Goal: Use online tool/utility: Utilize a website feature to perform a specific function

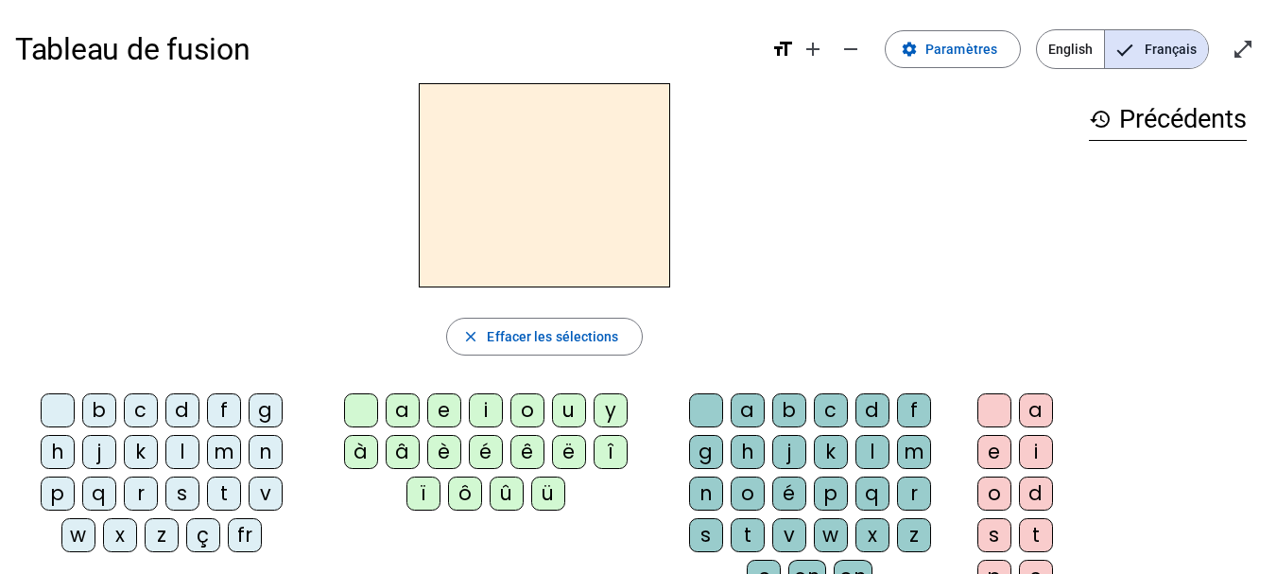
click at [186, 461] on div "l" at bounding box center [182, 452] width 34 height 34
click at [400, 416] on div "a" at bounding box center [403, 410] width 34 height 34
click at [220, 488] on div "t" at bounding box center [224, 493] width 34 height 34
click at [918, 498] on div "r" at bounding box center [914, 493] width 34 height 34
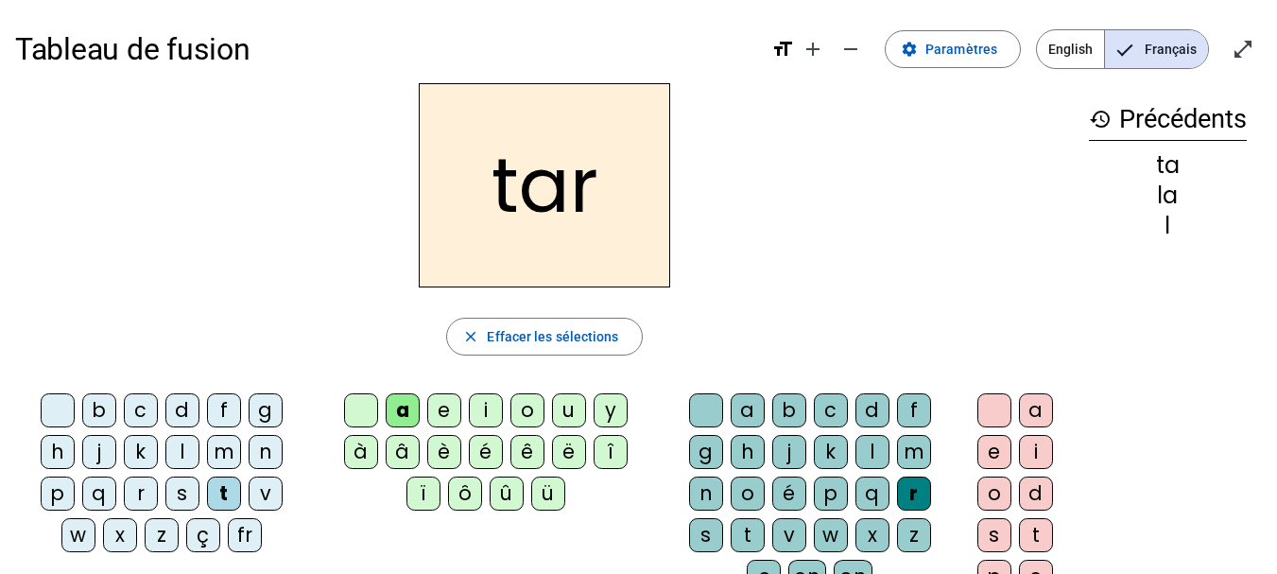
click at [133, 413] on div "c" at bounding box center [141, 410] width 34 height 34
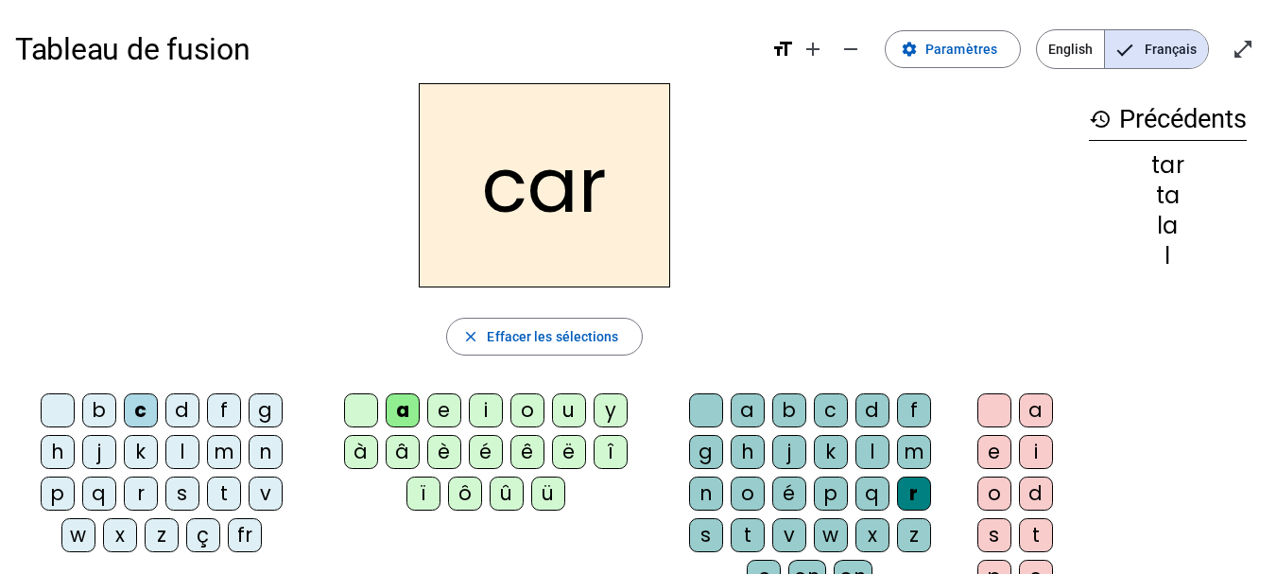
click at [99, 409] on div "b" at bounding box center [99, 410] width 34 height 34
click at [60, 495] on div "p" at bounding box center [58, 493] width 34 height 34
click at [575, 399] on div "u" at bounding box center [569, 410] width 34 height 34
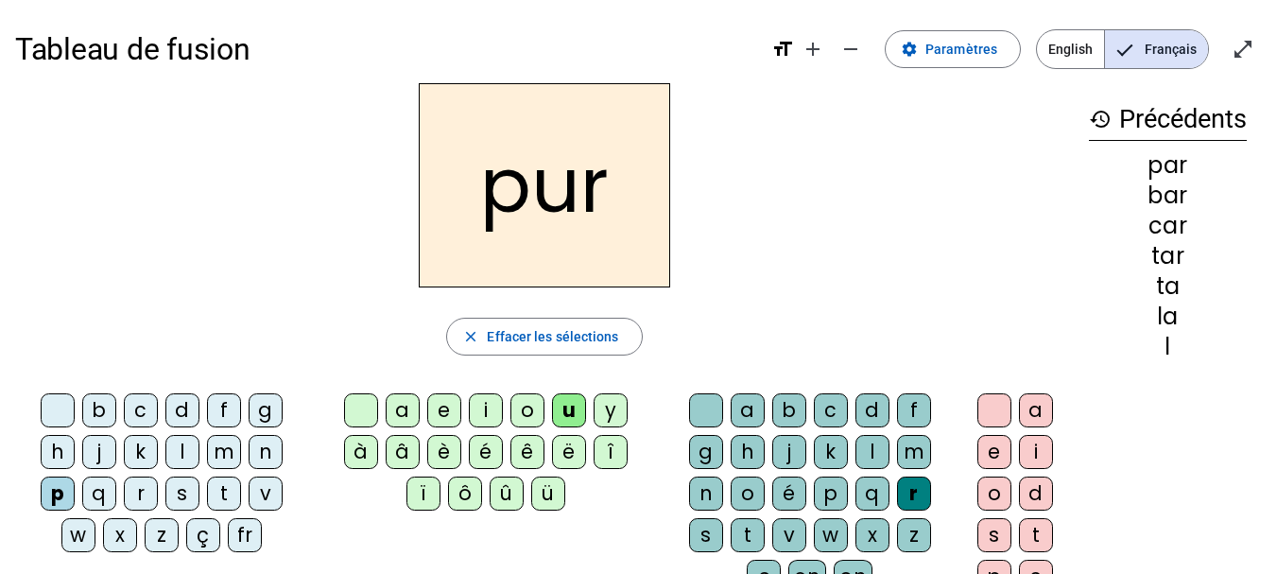
click at [172, 415] on div "d" at bounding box center [182, 410] width 34 height 34
click at [186, 496] on div "s" at bounding box center [182, 493] width 34 height 34
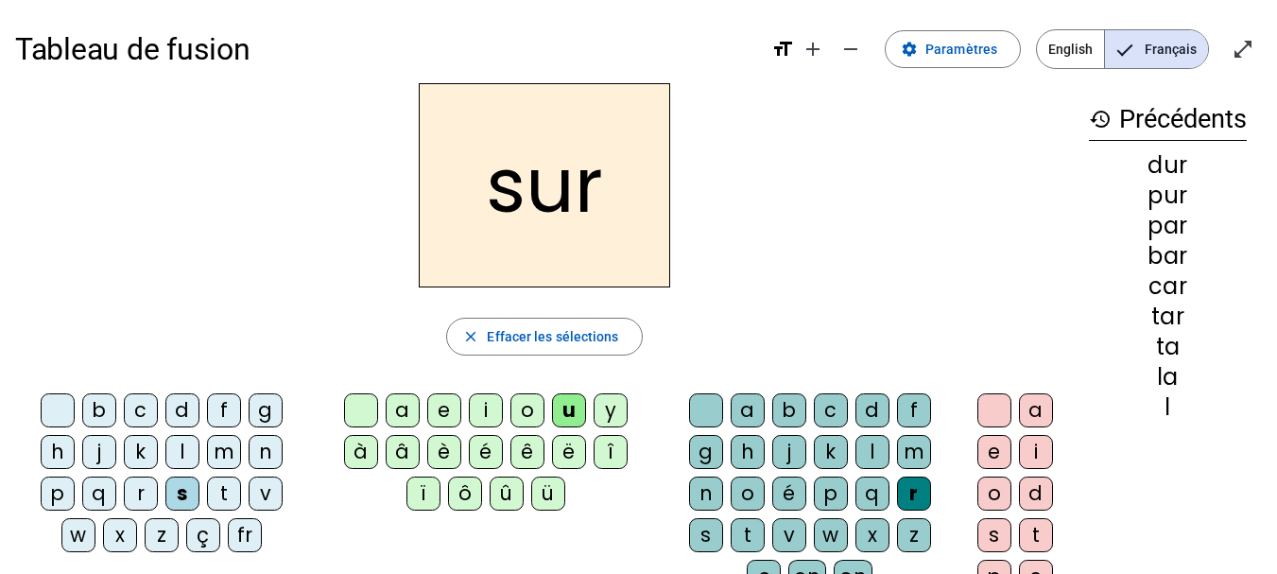
click at [694, 406] on div at bounding box center [706, 410] width 34 height 34
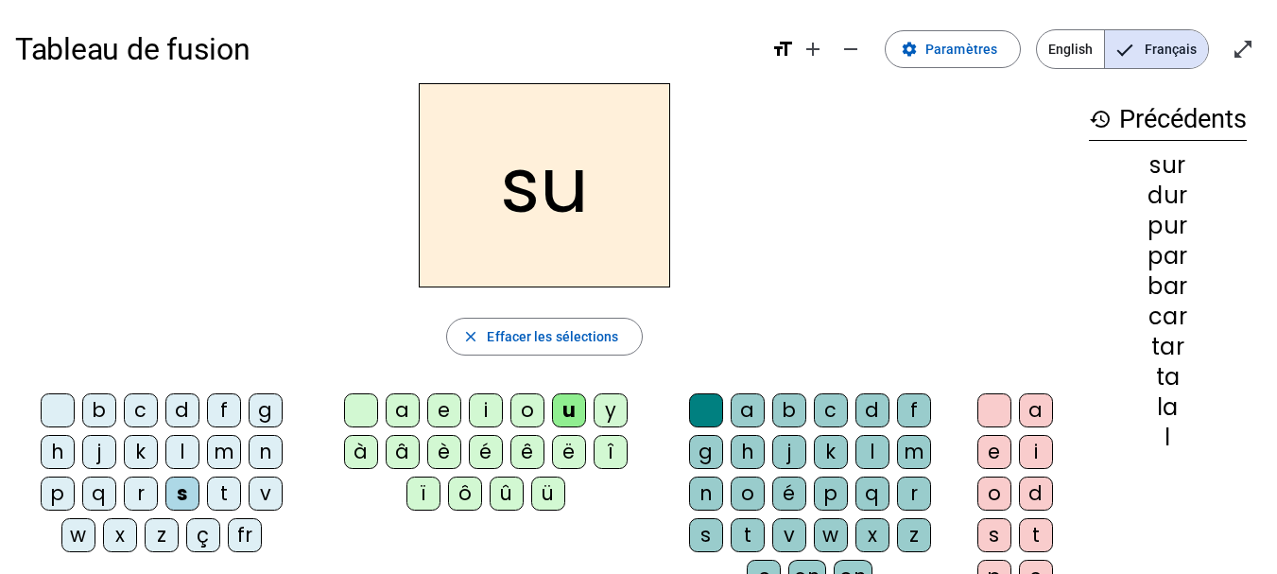
click at [398, 415] on div "a" at bounding box center [403, 410] width 34 height 34
click at [484, 414] on div "i" at bounding box center [486, 410] width 34 height 34
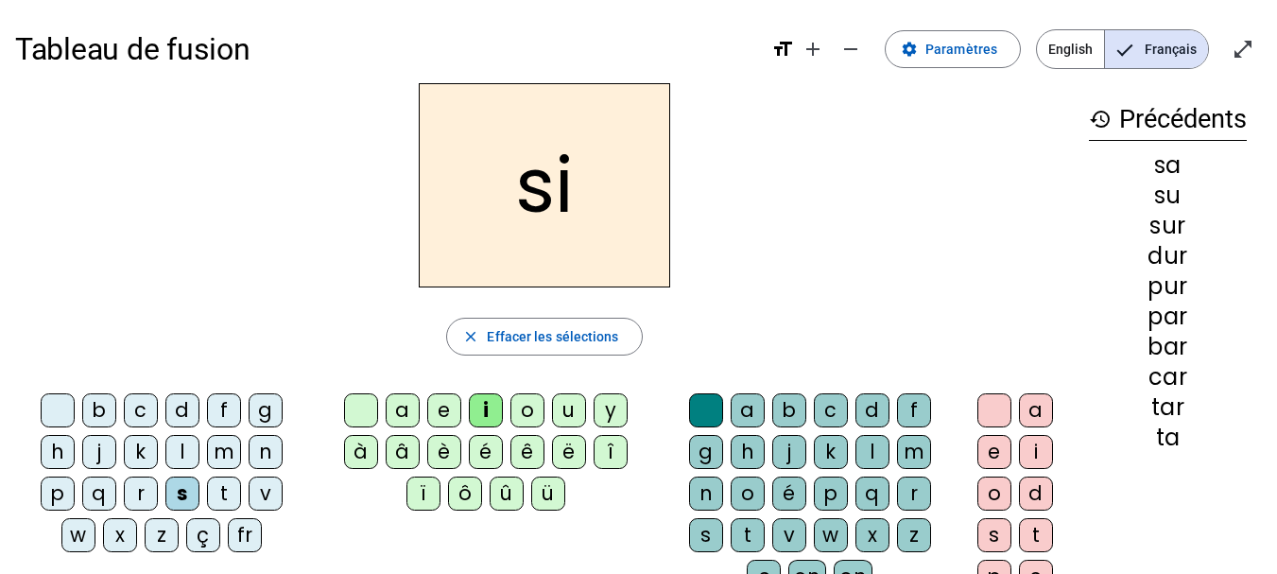
click at [880, 446] on div "l" at bounding box center [872, 452] width 34 height 34
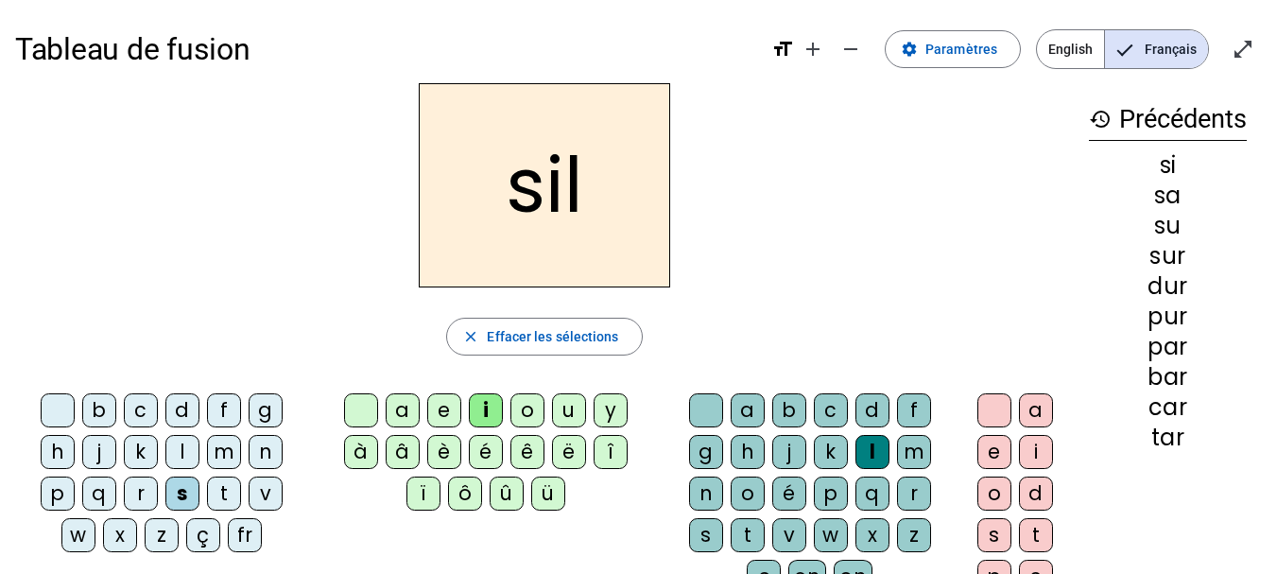
click at [216, 454] on div "m" at bounding box center [224, 452] width 34 height 34
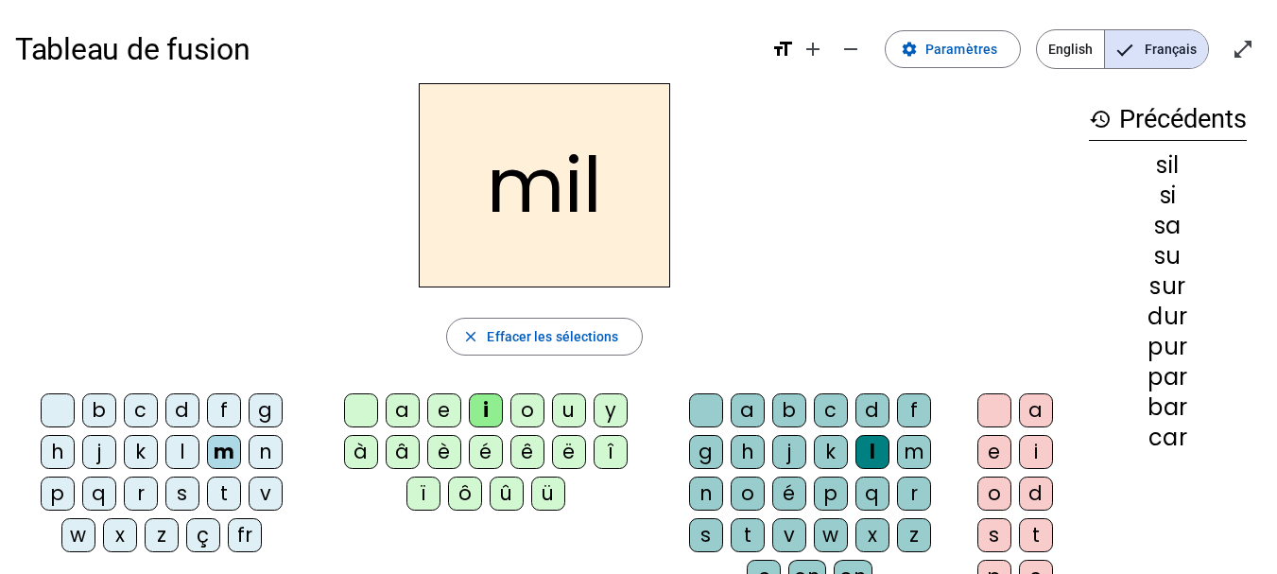
click at [141, 406] on div "c" at bounding box center [141, 410] width 34 height 34
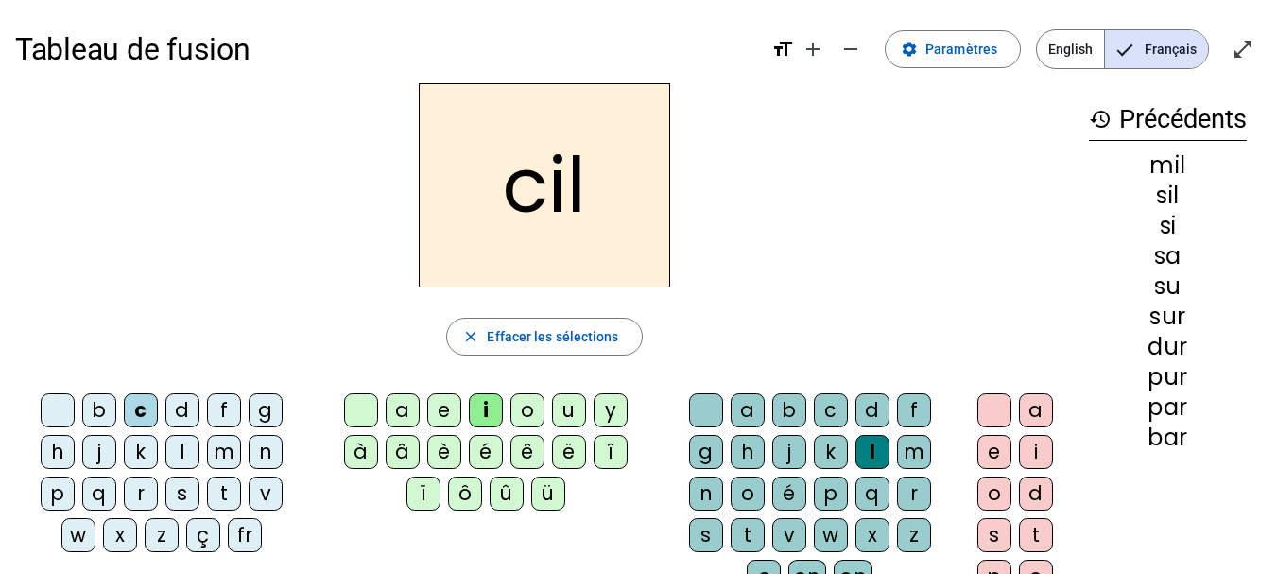
click at [173, 489] on div "s" at bounding box center [182, 493] width 34 height 34
